Goal: Information Seeking & Learning: Learn about a topic

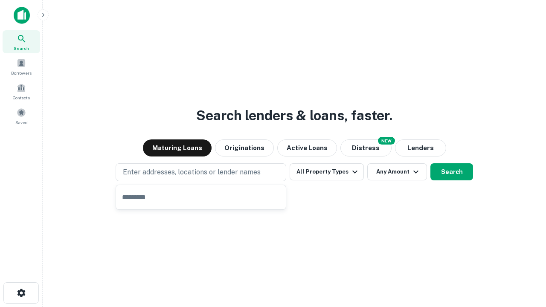
type input "**********"
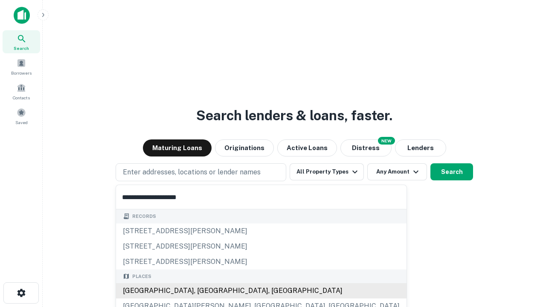
click at [204, 291] on div "Santa Monica, CA, USA" at bounding box center [261, 290] width 291 height 15
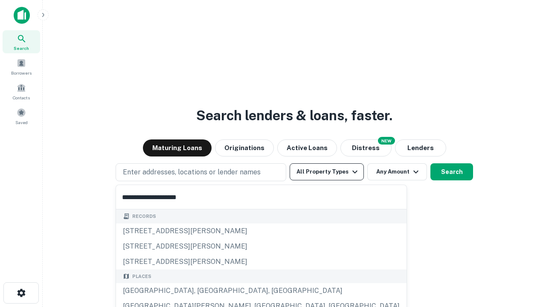
click at [327, 172] on button "All Property Types" at bounding box center [327, 171] width 74 height 17
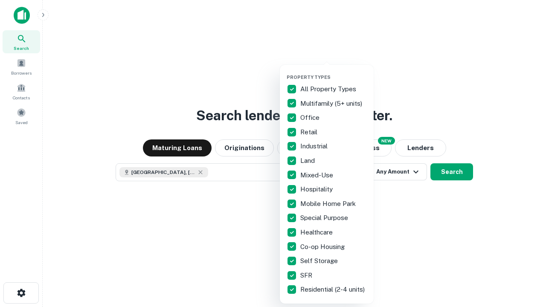
click at [334, 72] on button "button" at bounding box center [334, 72] width 94 height 0
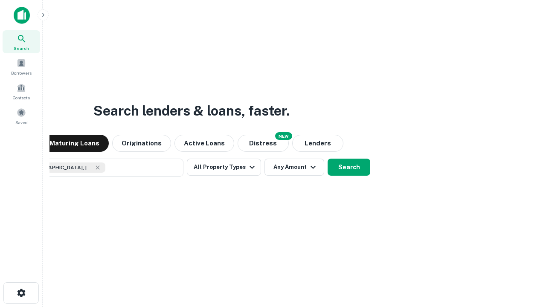
scroll to position [14, 0]
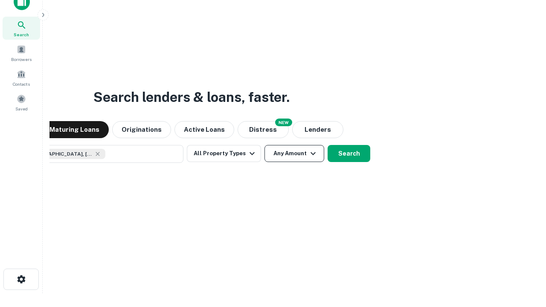
click at [265, 145] on button "Any Amount" at bounding box center [295, 153] width 60 height 17
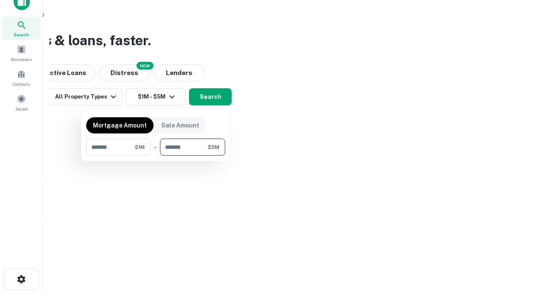
type input "*******"
click at [156, 156] on button "button" at bounding box center [155, 156] width 139 height 0
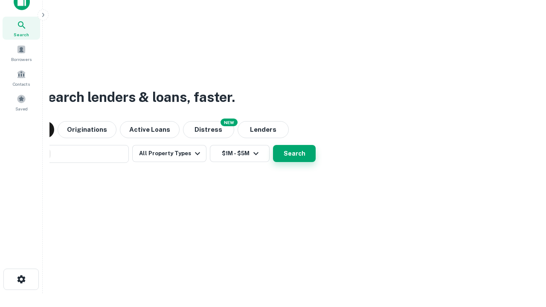
click at [273, 145] on button "Search" at bounding box center [294, 153] width 43 height 17
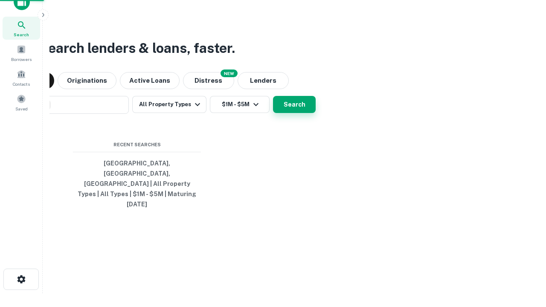
scroll to position [23, 242]
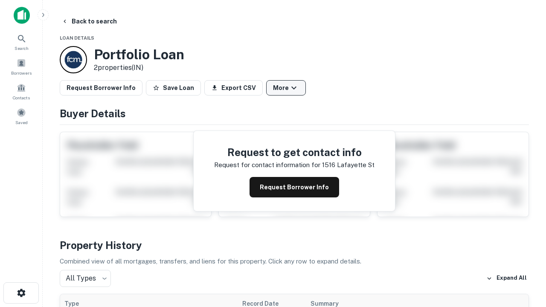
click at [286, 88] on button "More" at bounding box center [286, 87] width 40 height 15
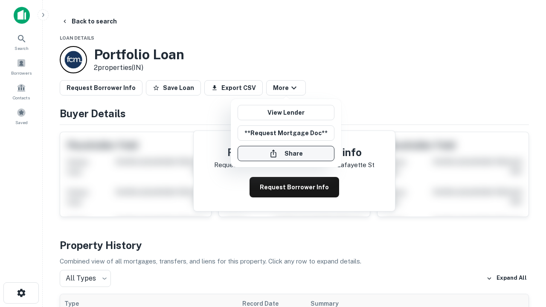
click at [286, 154] on button "Share" at bounding box center [286, 153] width 97 height 15
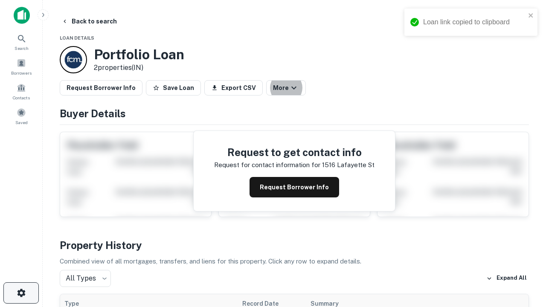
click at [21, 293] on icon "button" at bounding box center [21, 293] width 10 height 10
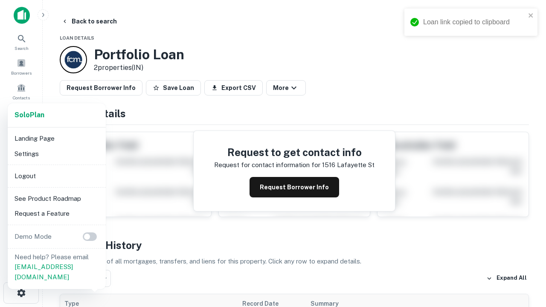
click at [56, 176] on li "Logout" at bounding box center [56, 176] width 91 height 15
